Goal: Check status

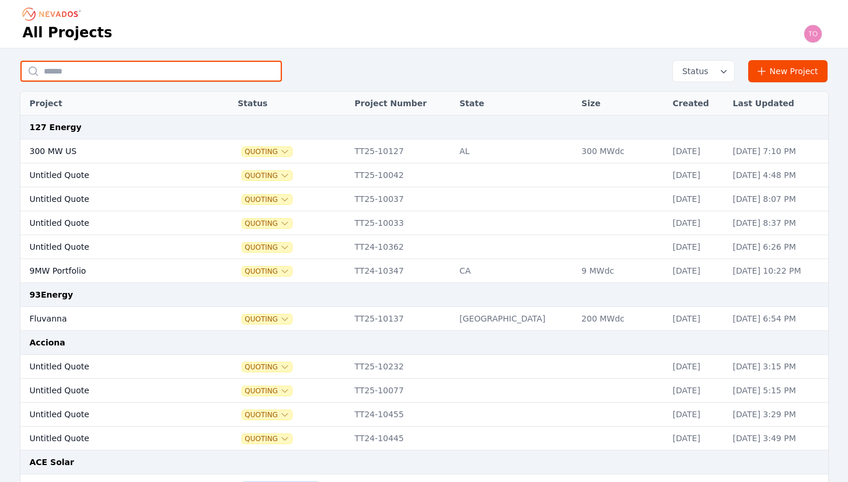
click at [184, 69] on input "text" at bounding box center [151, 71] width 262 height 21
type input "*****"
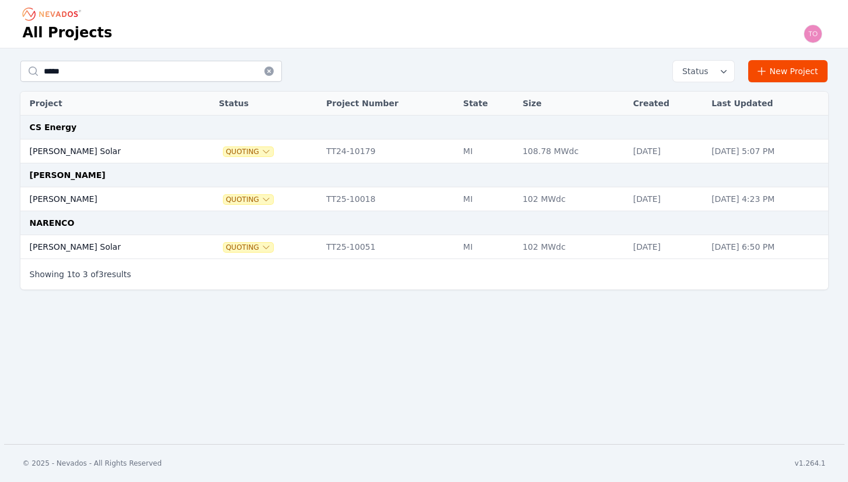
click at [43, 200] on td "Murch" at bounding box center [107, 199] width 174 height 24
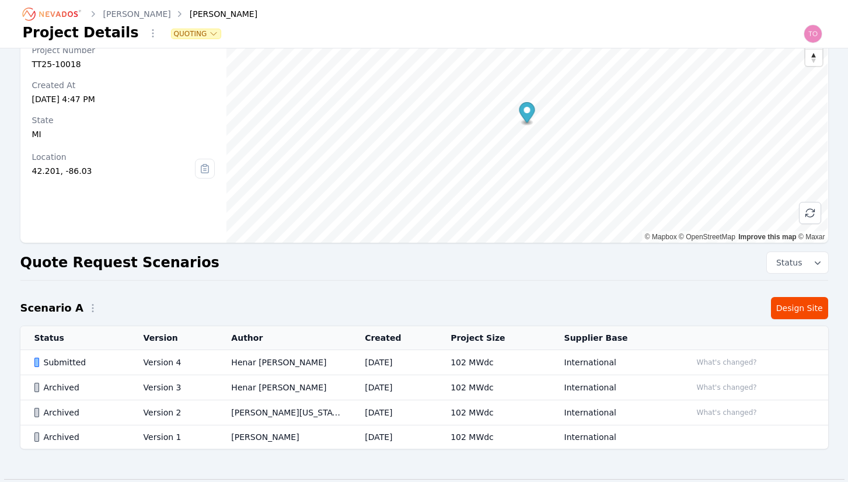
scroll to position [86, 0]
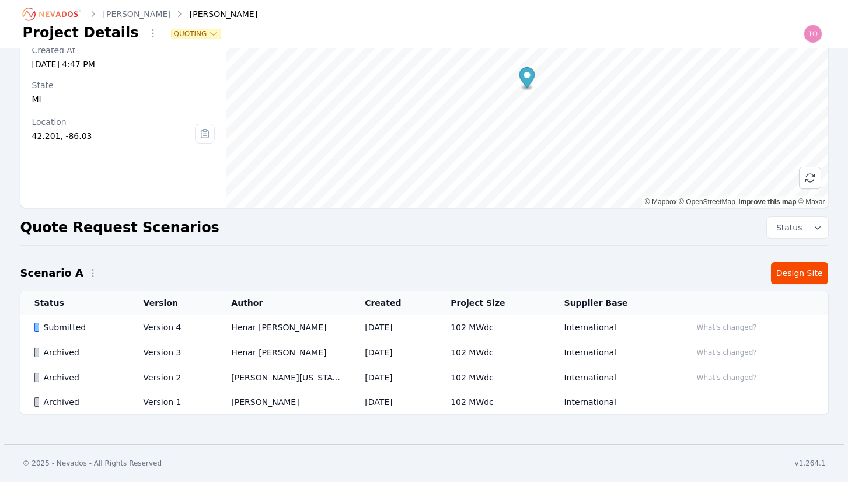
click at [60, 332] on div "Submitted" at bounding box center [78, 328] width 89 height 12
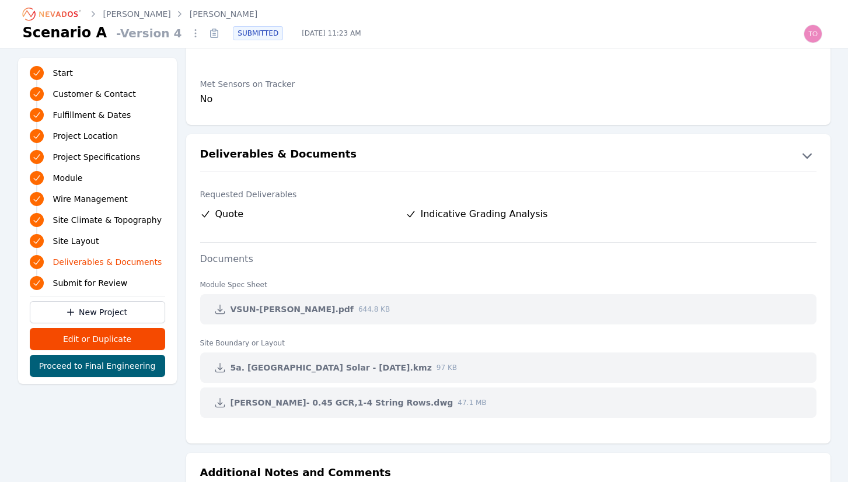
scroll to position [2277, 0]
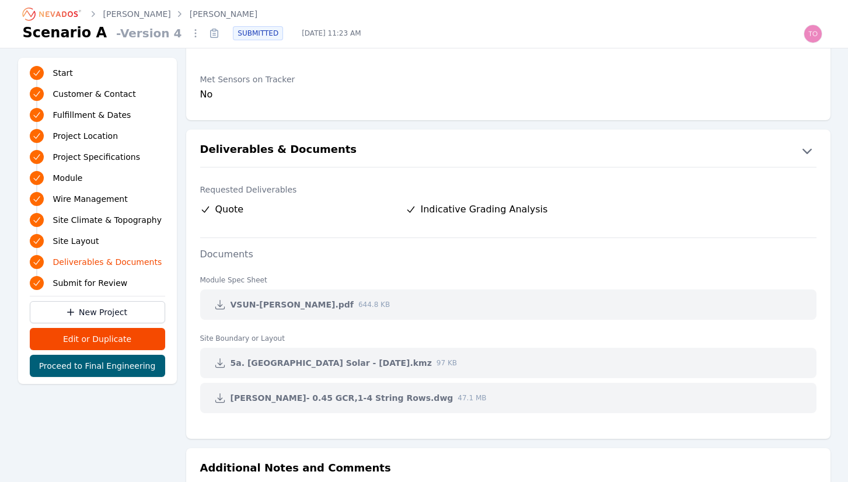
click at [808, 151] on icon "button" at bounding box center [807, 150] width 19 height 19
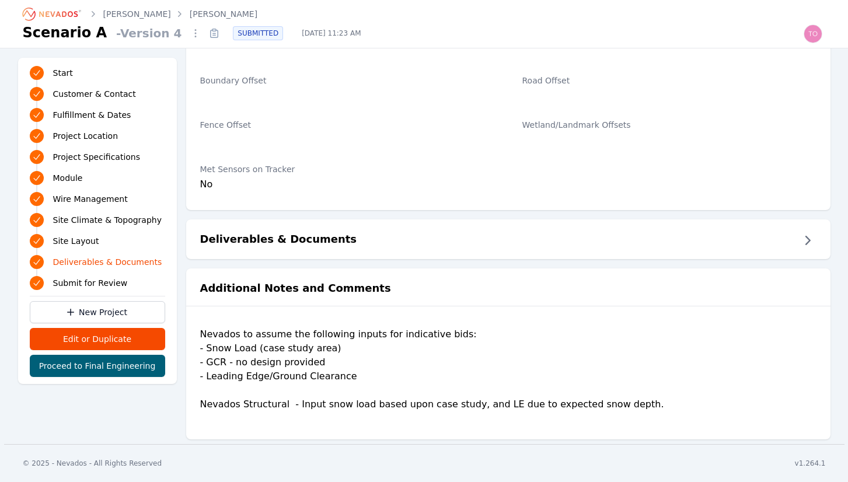
click at [808, 151] on div "Wetland/Landmark Offsets" at bounding box center [670, 134] width 294 height 44
click at [802, 245] on icon "button" at bounding box center [807, 240] width 19 height 19
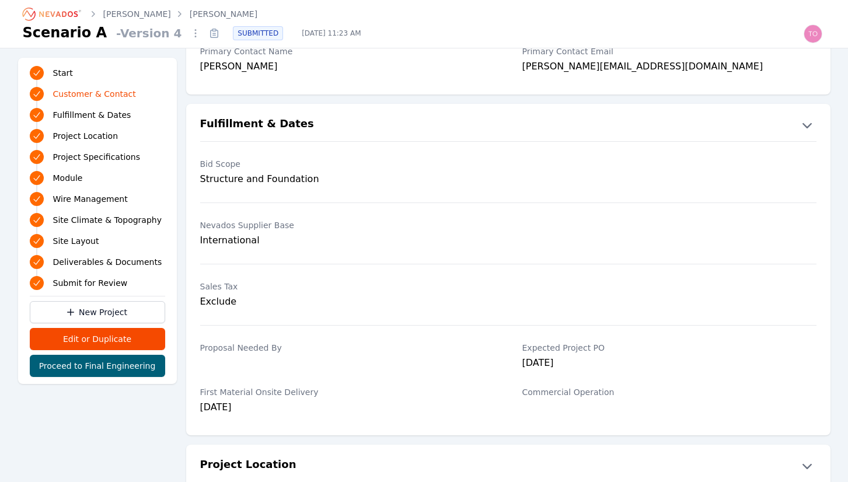
scroll to position [0, 0]
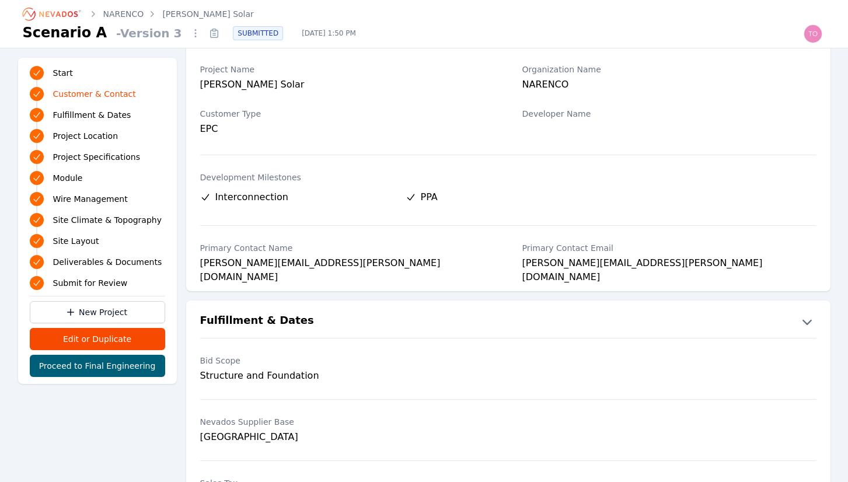
scroll to position [49, 0]
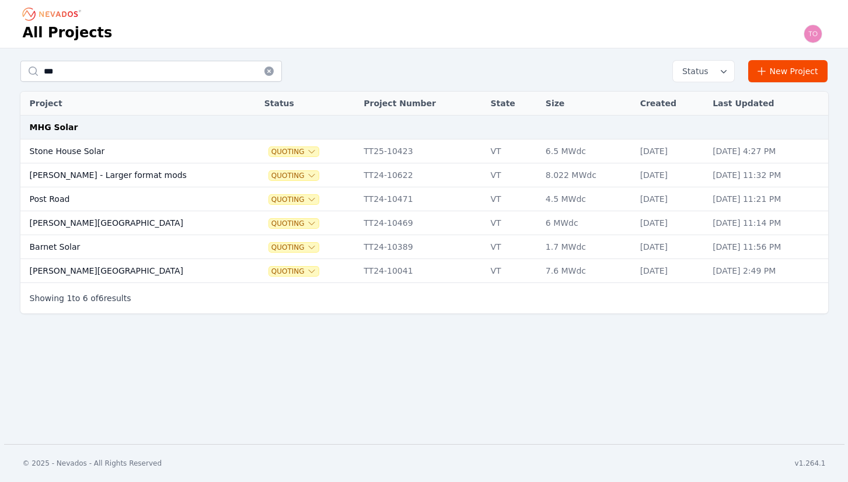
click at [72, 149] on td "Stone House Solar" at bounding box center [130, 152] width 221 height 24
